Goal: Check status: Check status

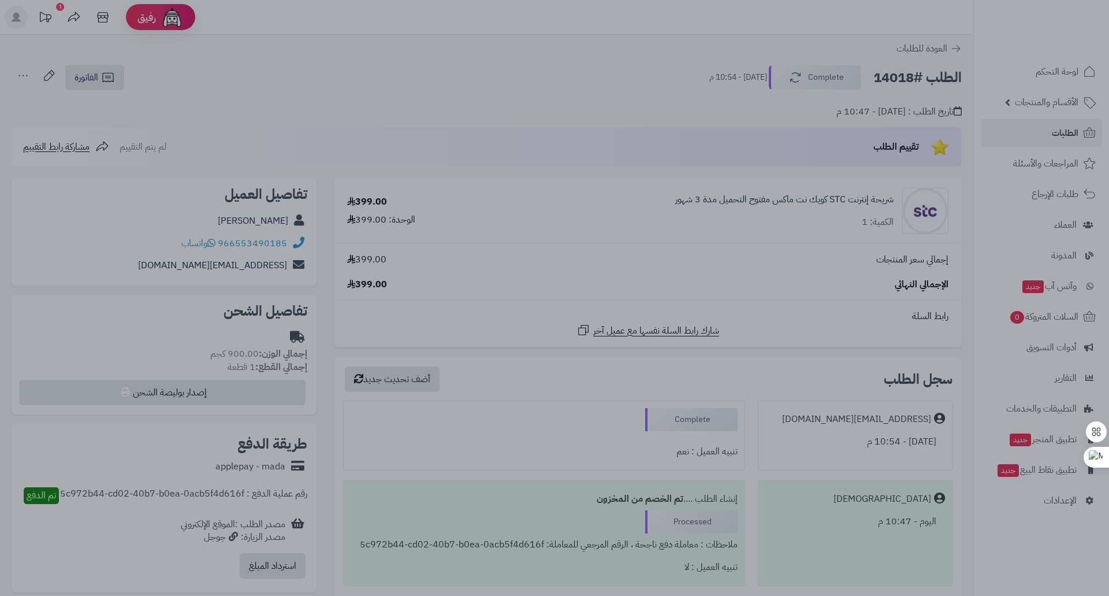
click at [781, 281] on div at bounding box center [554, 298] width 1109 height 596
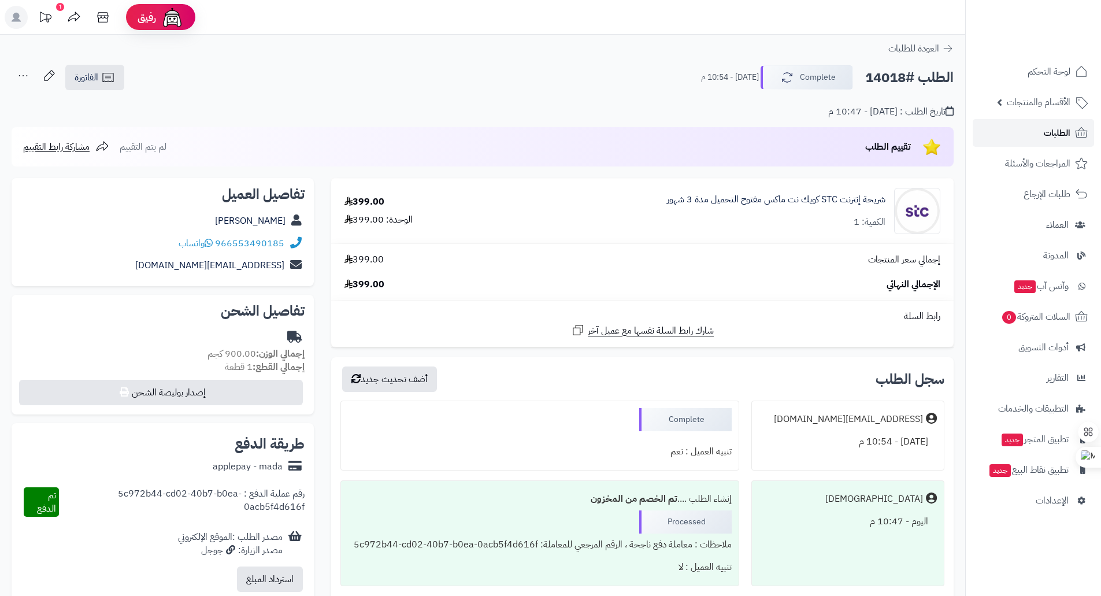
click at [1035, 135] on link "الطلبات" at bounding box center [1033, 133] width 121 height 28
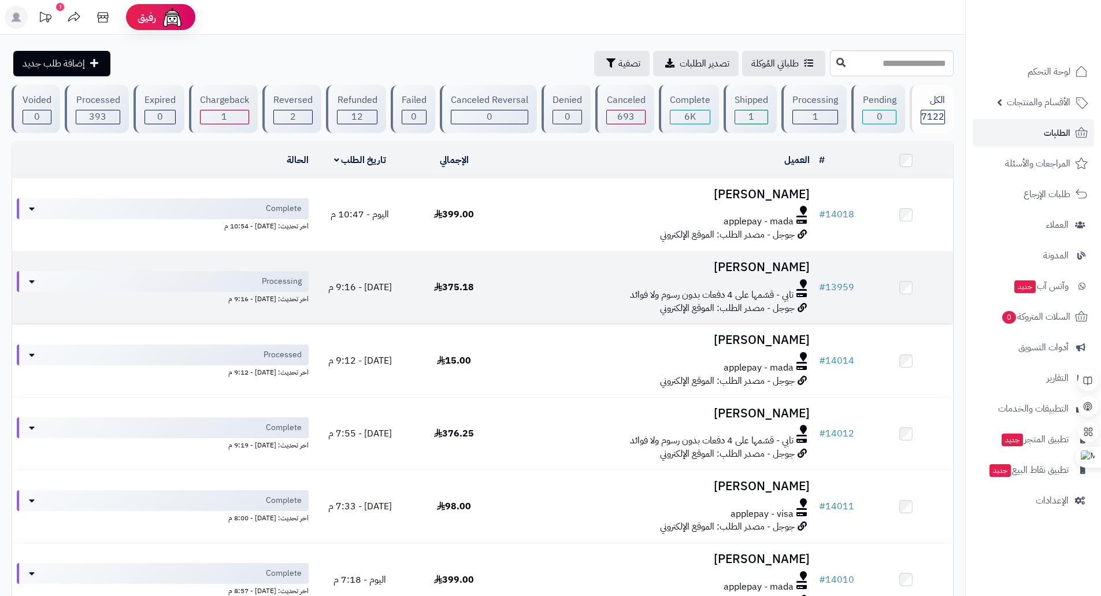
click at [858, 311] on td "# 13959" at bounding box center [836, 287] width 44 height 72
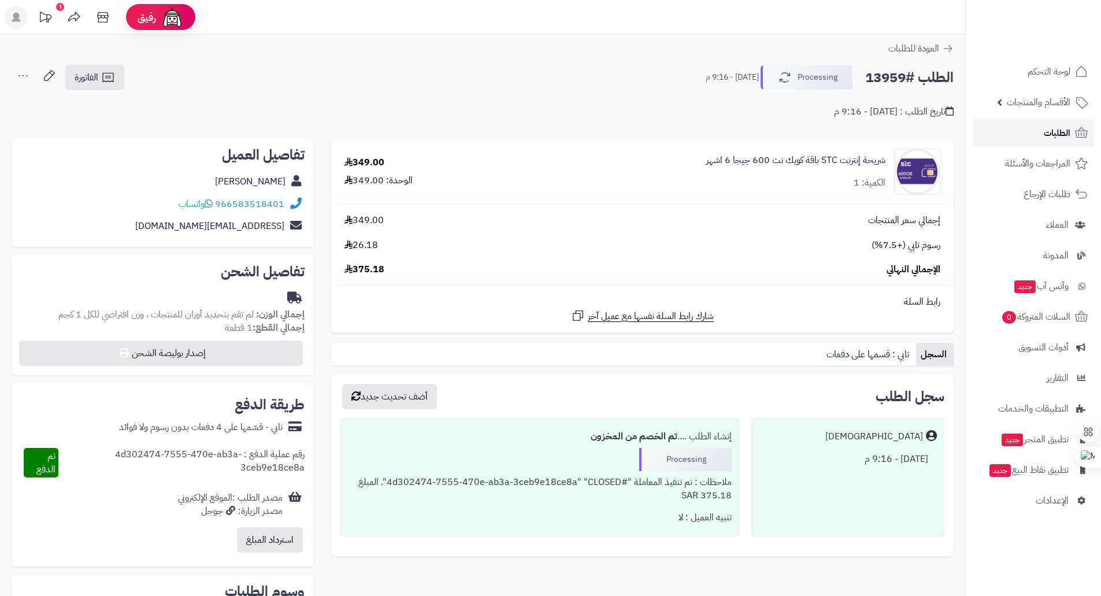
click at [1048, 135] on span "الطلبات" at bounding box center [1057, 133] width 27 height 16
